Goal: Communication & Community: Answer question/provide support

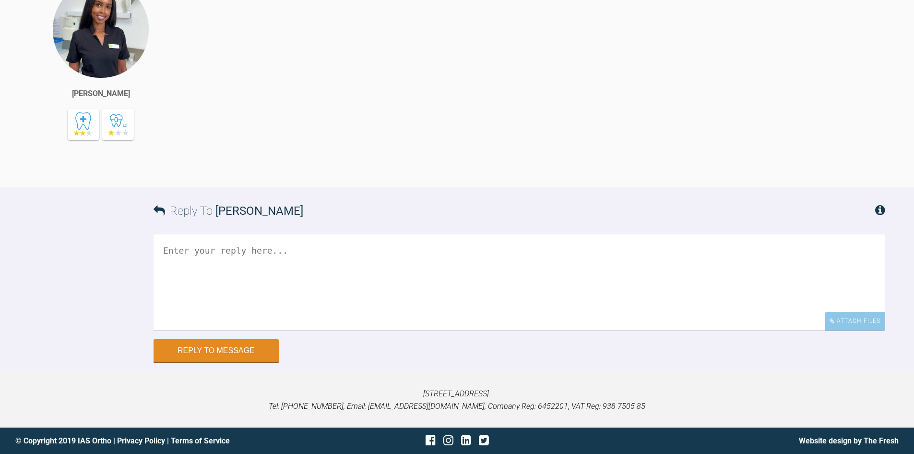
scroll to position [3211, 0]
click at [259, 291] on textarea at bounding box center [520, 282] width 732 height 96
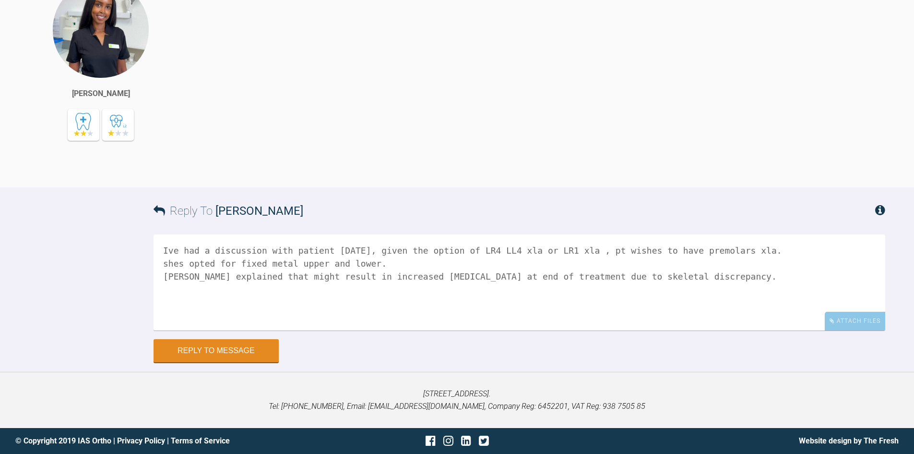
click at [259, 275] on textarea "Ive had a discussion with patient [DATE], given the option of LR4 LL4 xla or LR…" at bounding box center [520, 282] width 732 height 96
click at [708, 277] on textarea "Ive had a discussion with patient [DATE], given the option of LR4 LL4 xla or LR…" at bounding box center [520, 282] width 732 height 96
click at [304, 275] on textarea "Ive had a discussion with patient [DATE], given the option of LR4 LL4 xla or LR…" at bounding box center [520, 282] width 732 height 96
click at [480, 305] on textarea "Ive had a discussion with patient [DATE], given the option of LR4 LL4 xla or LR…" at bounding box center [520, 282] width 732 height 96
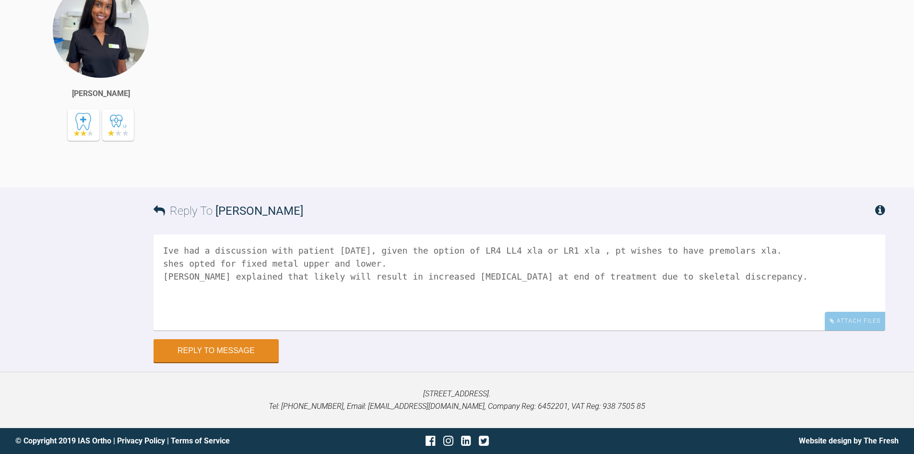
click at [706, 283] on textarea "Ive had a discussion with patient [DATE], given the option of LR4 LL4 xla or LR…" at bounding box center [520, 282] width 732 height 96
drag, startPoint x: 253, startPoint y: 303, endPoint x: 159, endPoint y: 304, distance: 94.1
click at [159, 304] on textarea "Ive had a discussion with patient [DATE], given the option of LR4 LL4 xla or LR…" at bounding box center [520, 282] width 732 height 96
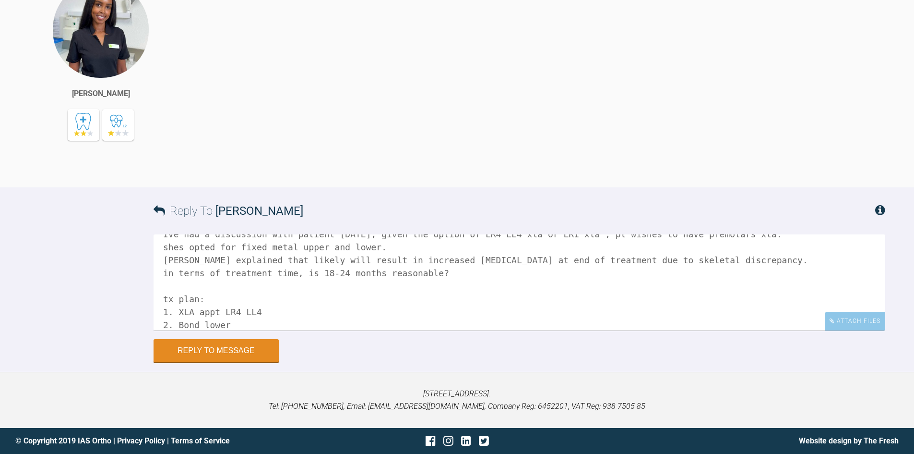
scroll to position [29, 0]
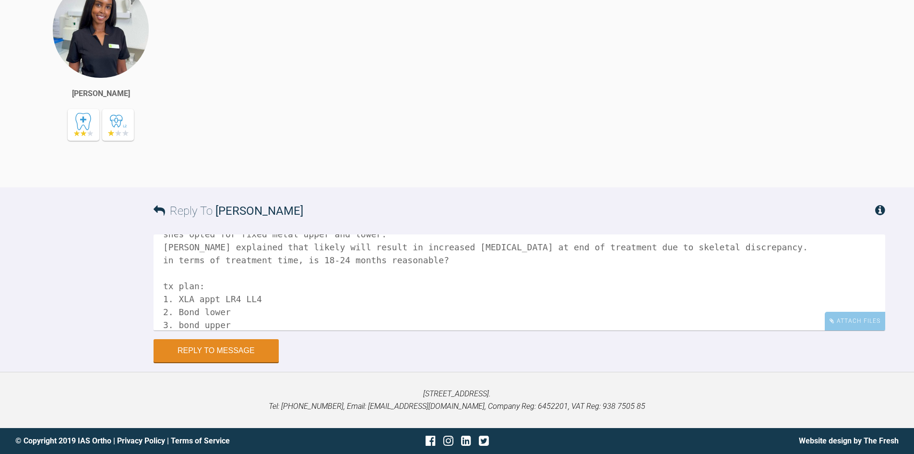
click at [254, 308] on textarea "Ive had a discussion with patient [DATE], given the option of LR4 LL4 xla or LR…" at bounding box center [520, 282] width 732 height 96
click at [329, 316] on textarea "Ive had a discussion with patient [DATE], given the option of LR4 LL4 xla or LR…" at bounding box center [520, 282] width 732 height 96
click at [308, 326] on textarea "Ive had a discussion with patient [DATE], given the option of LR4 LL4 xla or LR…" at bounding box center [520, 282] width 732 height 96
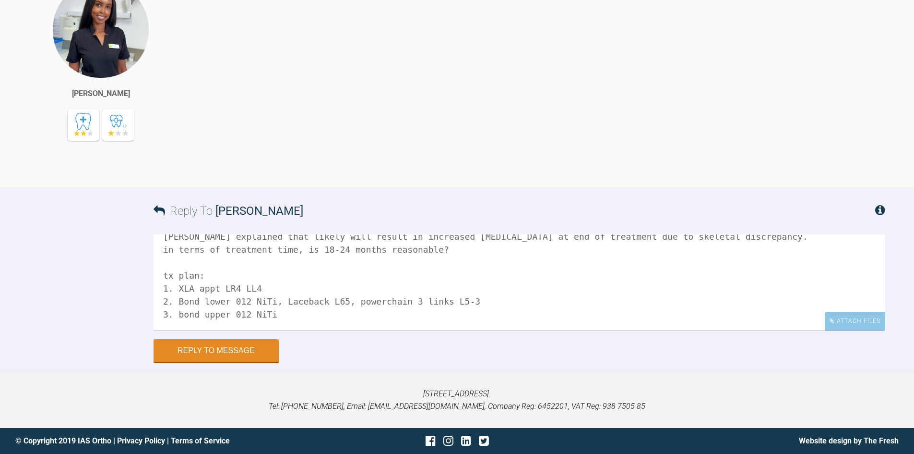
scroll to position [53, 0]
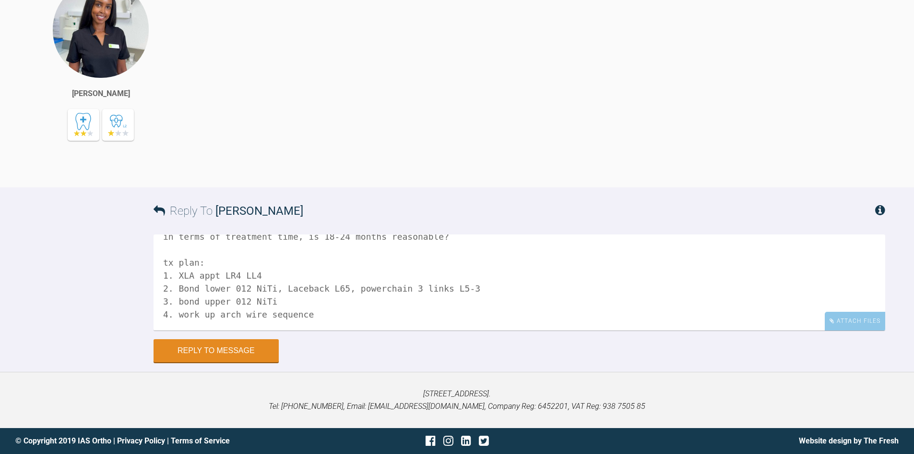
click at [482, 284] on textarea "Ive had a discussion with patient [DATE], given the option of LR4 LL4 xla or LR…" at bounding box center [520, 282] width 732 height 96
click at [327, 291] on textarea "Ive had a discussion with patient [DATE], given the option of LR4 LL4 xla or LR…" at bounding box center [520, 282] width 732 height 96
click at [308, 314] on textarea "Ive had a discussion with patient [DATE], given the option of LR4 LL4 xla or LR…" at bounding box center [520, 282] width 732 height 96
click at [314, 318] on textarea "Ive had a discussion with patient [DATE], given the option of LR4 LL4 xla or LR…" at bounding box center [520, 282] width 732 height 96
click at [304, 311] on textarea "Ive had a discussion with patient [DATE], given the option of LR4 LL4 xla or LR…" at bounding box center [520, 282] width 732 height 96
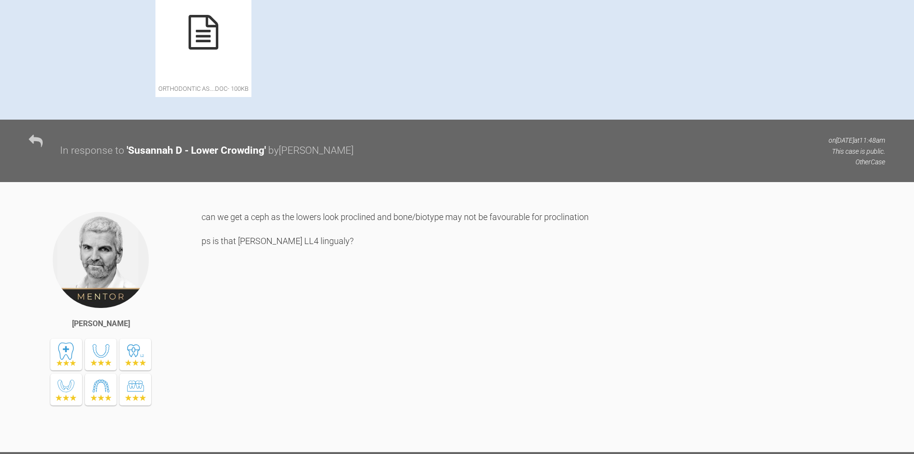
scroll to position [475, 0]
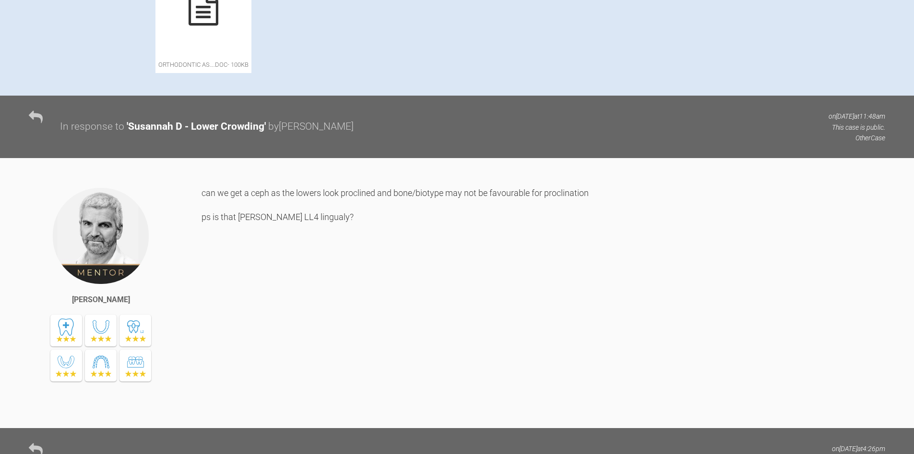
click at [218, 25] on icon at bounding box center [204, 8] width 30 height 35
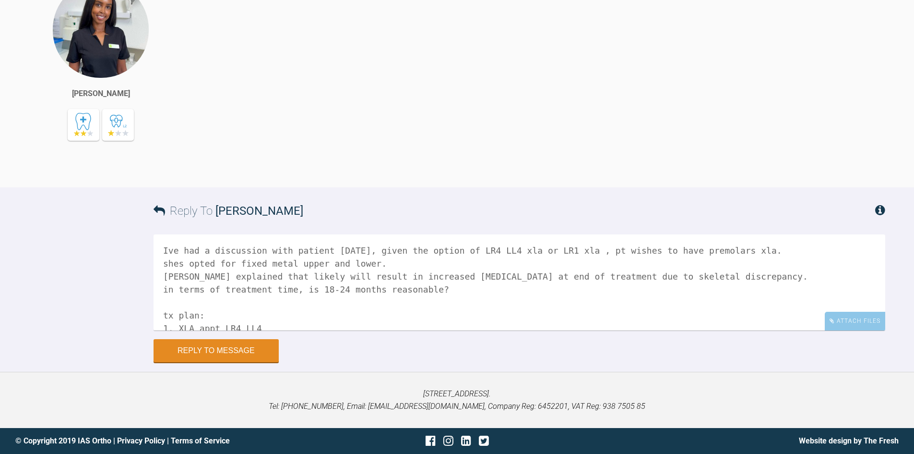
scroll to position [3211, 0]
click at [295, 326] on textarea "Ive had a discussion with patient [DATE], given the option of LR4 LL4 xla or LR…" at bounding box center [520, 282] width 732 height 96
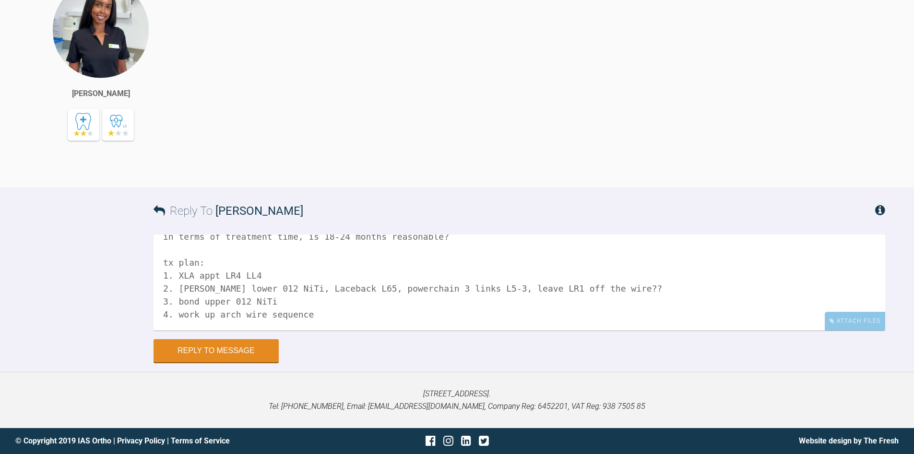
click at [336, 304] on textarea "Ive had a discussion with patient [DATE], given the option of LR4 LL4 xla or LR…" at bounding box center [520, 282] width 732 height 96
paste textarea "014 niti, 016 niti, 20x20, 19x25 niti, 19x25 ss"
drag, startPoint x: 306, startPoint y: 302, endPoint x: 346, endPoint y: 303, distance: 39.9
click at [346, 303] on textarea "Ive had a discussion with patient [DATE], given the option of LR4 LL4 xla or LR…" at bounding box center [520, 282] width 732 height 96
click at [353, 308] on textarea "Ive had a discussion with patient [DATE], given the option of LR4 LL4 xla or LR…" at bounding box center [520, 282] width 732 height 96
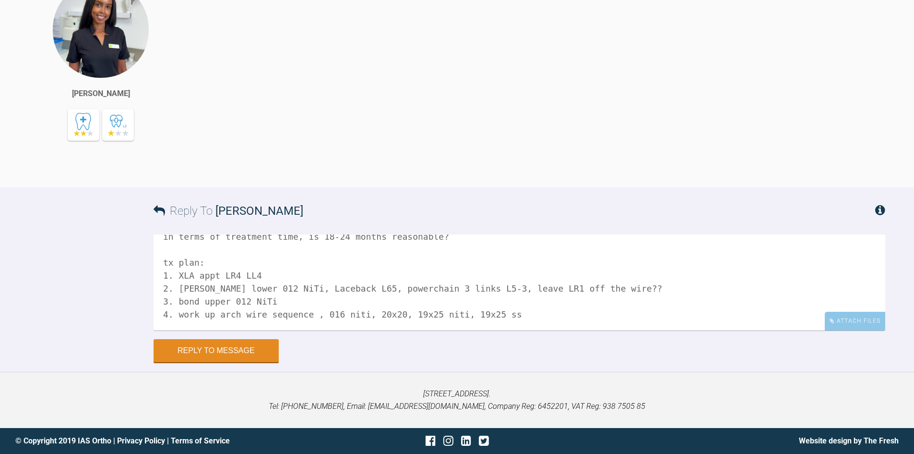
click at [437, 305] on textarea "Ive had a discussion with patient [DATE], given the option of LR4 LL4 xla or LR…" at bounding box center [520, 282] width 732 height 96
click at [523, 301] on textarea "Ive had a discussion with patient [DATE], given the option of LR4 LL4 xla or LR…" at bounding box center [520, 282] width 732 height 96
click at [544, 302] on textarea "Ive had a discussion with patient [DATE], given the option of LR4 LL4 xla or LR…" at bounding box center [520, 282] width 732 height 96
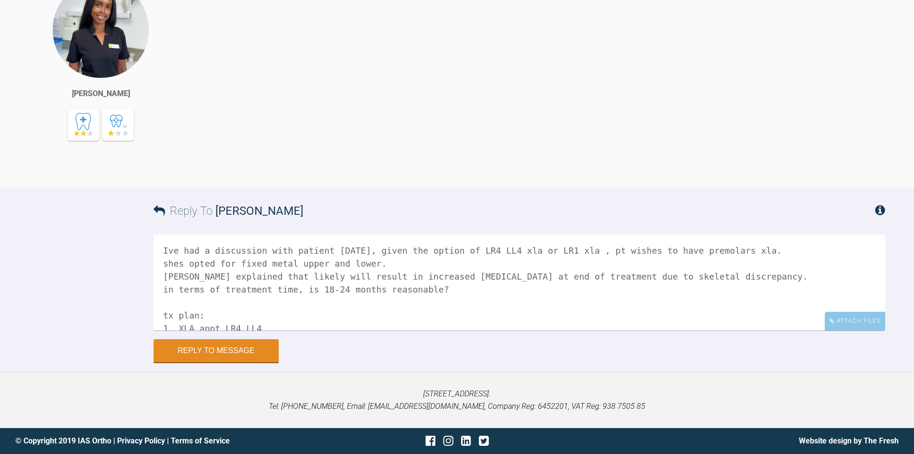
scroll to position [3115, 0]
click at [168, 330] on textarea "Ive had a discussion with patient [DATE], given the option of LR4 LL4 xla or LR…" at bounding box center [520, 282] width 732 height 96
click at [178, 330] on textarea "I've had a discussion with patient [DATE], given the option of LR4 LL4 xla or L…" at bounding box center [520, 282] width 732 height 96
click at [168, 330] on textarea "I've had a discussion with patient [DATE], given the option of LR4 LL4 xla or L…" at bounding box center [520, 282] width 732 height 96
click at [178, 330] on textarea "I've had a discussion with patient [DATE], given the option of LR4 LL4 xla or L…" at bounding box center [520, 282] width 732 height 96
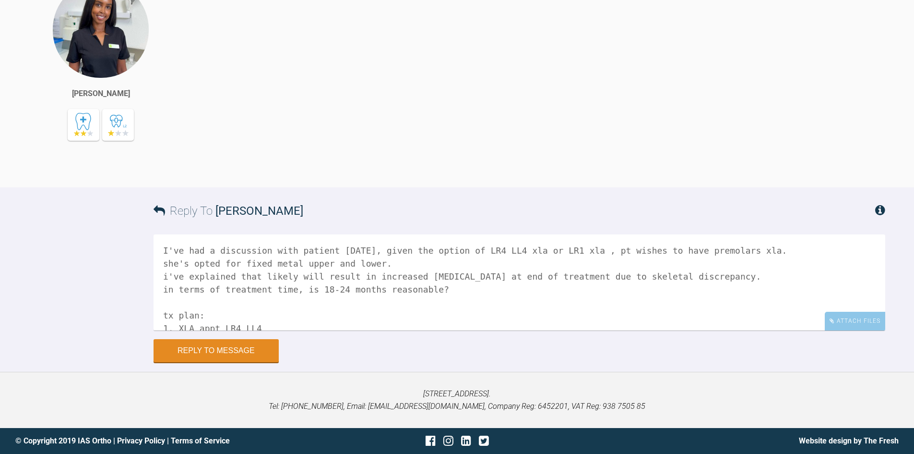
click at [700, 330] on textarea "I've had a discussion with patient [DATE], given the option of LR4 LL4 xla or L…" at bounding box center [520, 282] width 732 height 96
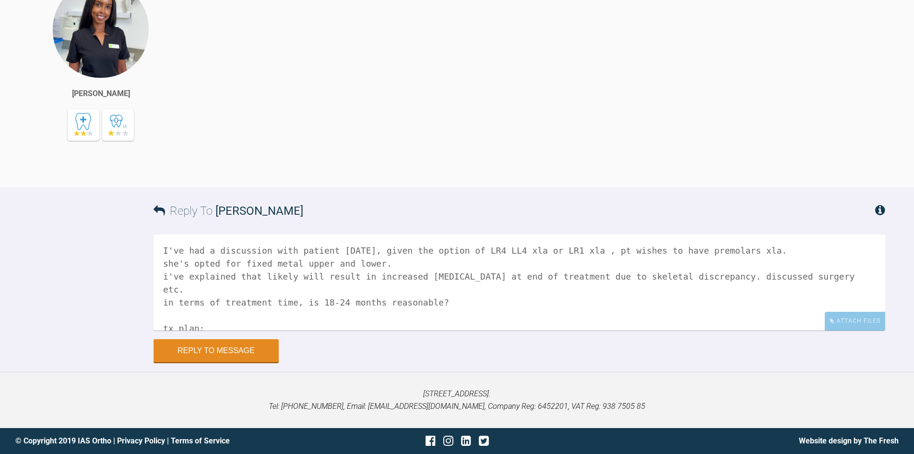
type textarea "I've had a discussion with patient [DATE], given the option of LR4 LL4 xla or L…"
